Goal: Task Accomplishment & Management: Manage account settings

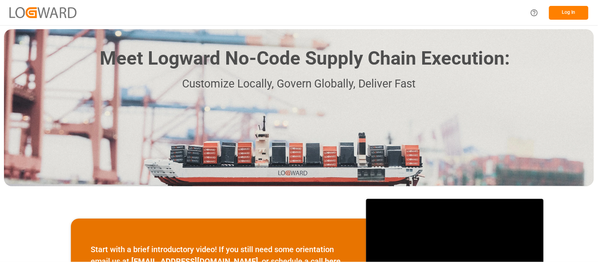
click at [568, 18] on button "Log In" at bounding box center [568, 13] width 39 height 14
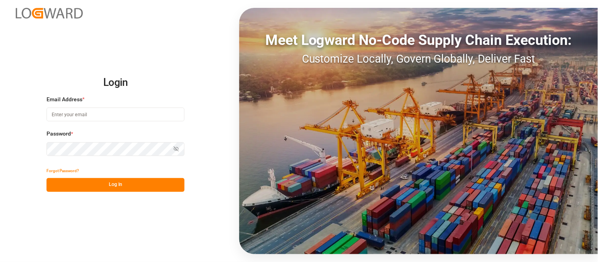
click at [135, 118] on input at bounding box center [115, 115] width 138 height 14
type input "[PERSON_NAME][EMAIL_ADDRESS][PERSON_NAME][DOMAIN_NAME]"
click at [119, 188] on button "Log In" at bounding box center [115, 185] width 138 height 14
drag, startPoint x: 381, startPoint y: 261, endPoint x: 165, endPoint y: 212, distance: 221.5
click at [165, 212] on div "Login Email Address * [PERSON_NAME][EMAIL_ADDRESS][PERSON_NAME][DOMAIN_NAME] Pa…" at bounding box center [299, 131] width 598 height 262
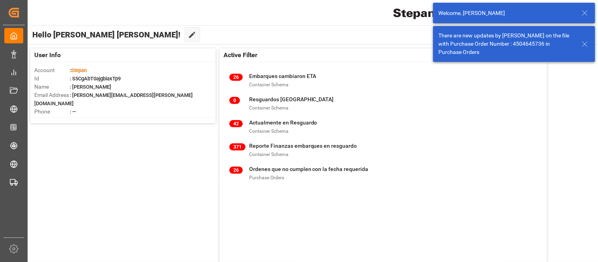
click at [581, 16] on icon at bounding box center [584, 12] width 9 height 9
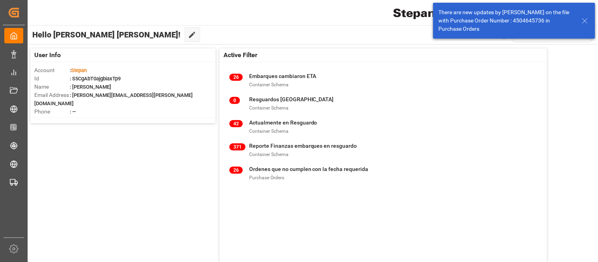
click at [585, 22] on icon at bounding box center [584, 20] width 9 height 9
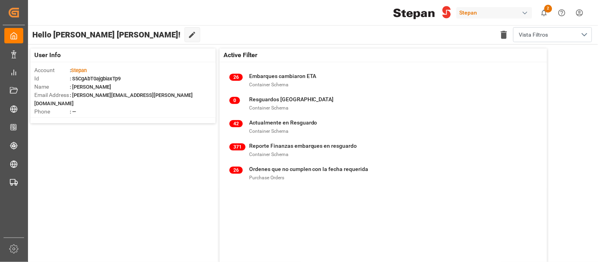
click at [525, 14] on div "button" at bounding box center [525, 13] width 8 height 8
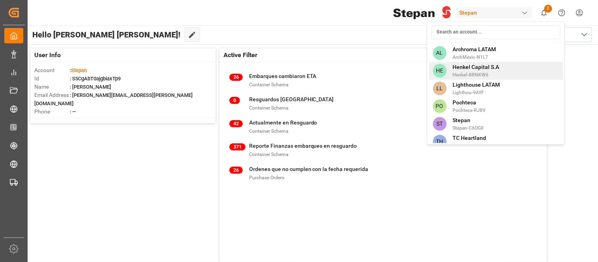
click at [507, 76] on div "HE [PERSON_NAME] Capital [PERSON_NAME]-8RNKW6" at bounding box center [496, 71] width 134 height 18
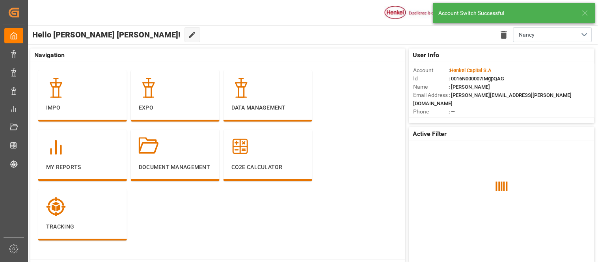
click at [587, 16] on icon at bounding box center [584, 12] width 9 height 9
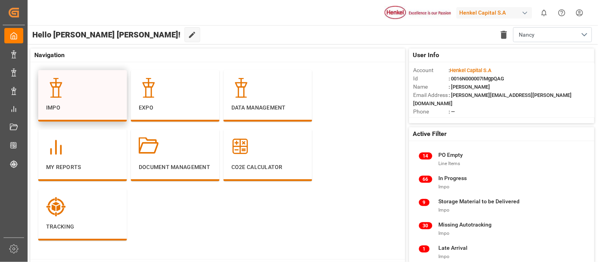
click at [77, 109] on p "Impo" at bounding box center [82, 108] width 73 height 8
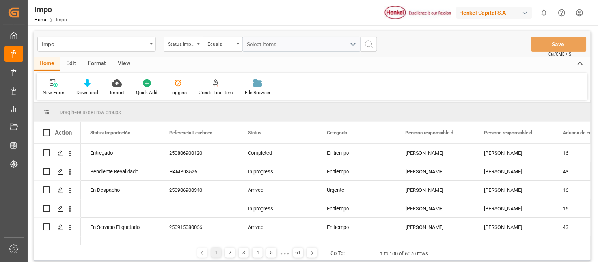
click at [579, 13] on html "Created by potrace 1.15, written by [PERSON_NAME] [DATE]-[DATE] Created by potr…" at bounding box center [299, 131] width 598 height 262
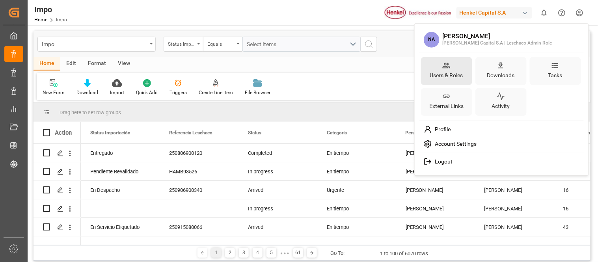
click at [447, 76] on div "Users & Roles" at bounding box center [446, 74] width 36 height 11
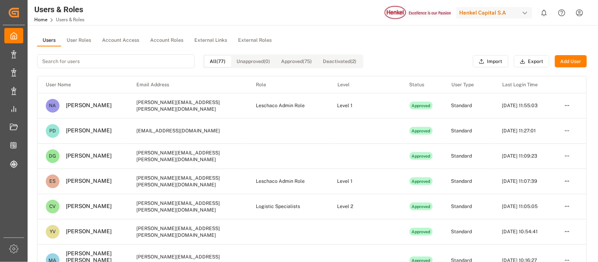
click at [76, 38] on button "User Roles" at bounding box center [78, 41] width 35 height 12
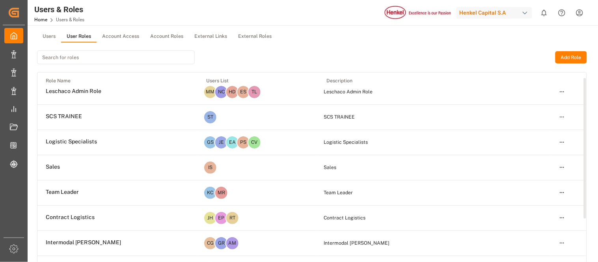
scroll to position [7, 0]
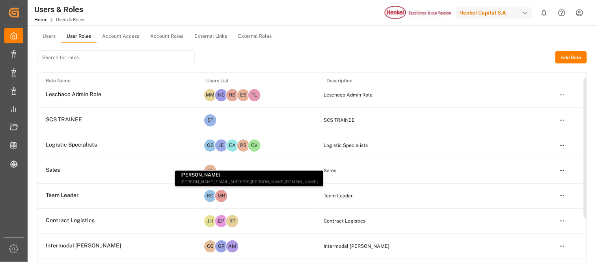
click at [563, 144] on html "Created by potrace 1.15, written by [PERSON_NAME] [DATE]-[DATE] Created by potr…" at bounding box center [299, 131] width 598 height 262
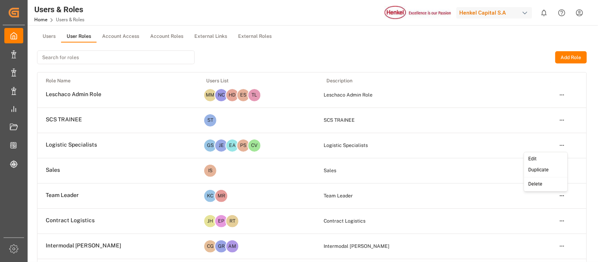
click at [546, 156] on div "Edit" at bounding box center [545, 159] width 41 height 11
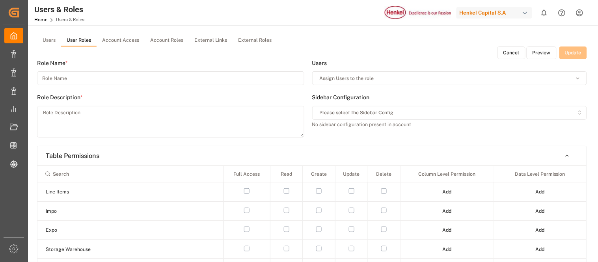
type input "Logistic Specialists"
type textarea "Logistic Specialists"
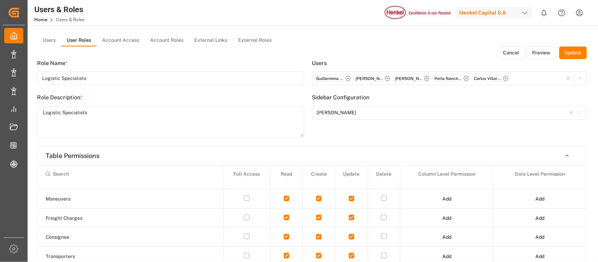
click at [534, 54] on button "Preview" at bounding box center [541, 52] width 30 height 13
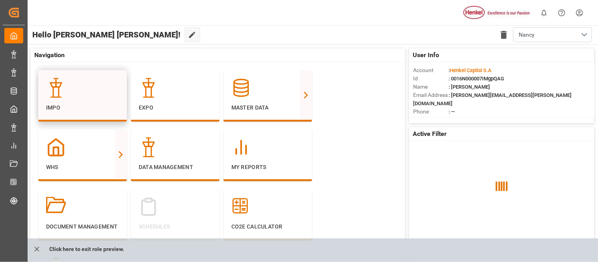
click at [96, 95] on div at bounding box center [82, 88] width 73 height 20
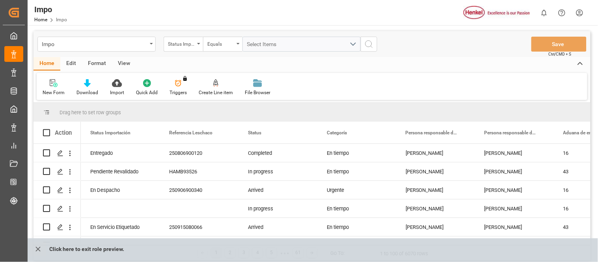
click at [115, 84] on icon at bounding box center [117, 83] width 10 height 8
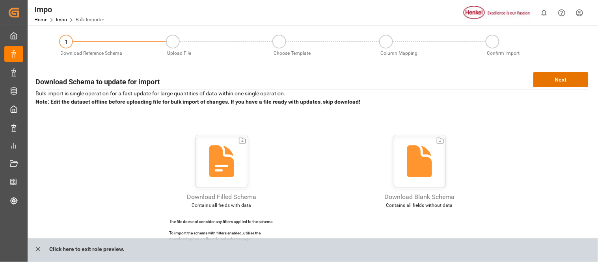
click at [105, 249] on p "Click here to exit role preview." at bounding box center [86, 249] width 75 height 15
click at [42, 252] on button "close role preview" at bounding box center [38, 249] width 16 height 15
